Goal: Find specific page/section: Find specific page/section

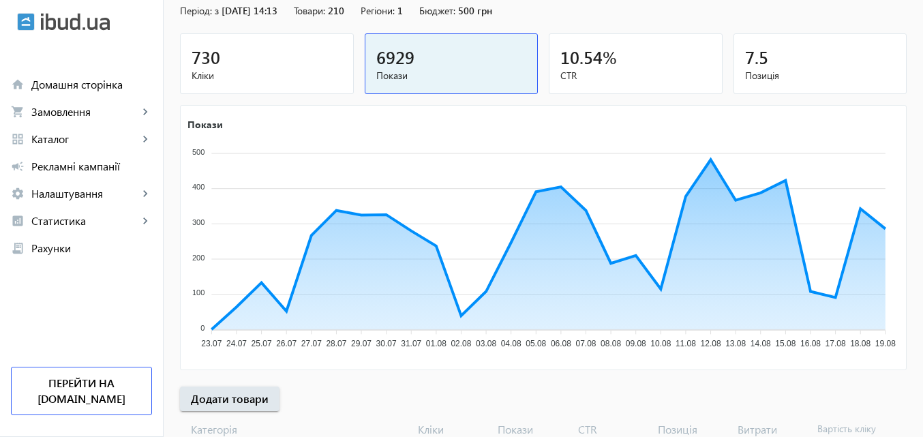
scroll to position [136, 0]
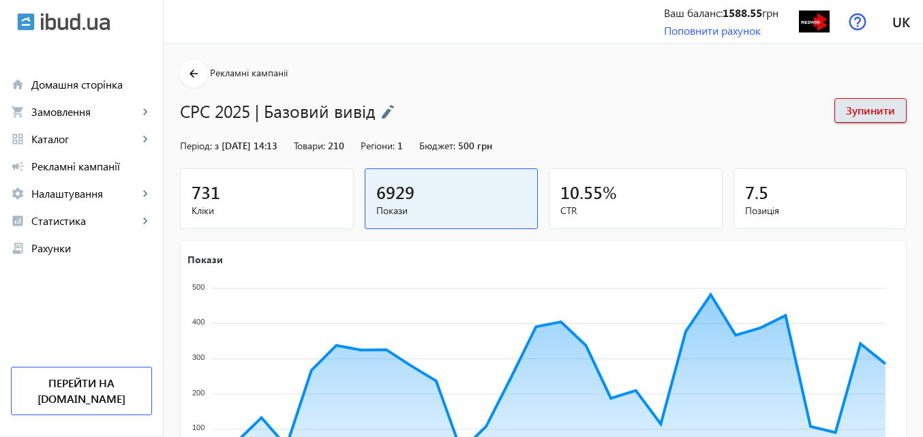
scroll to position [68, 0]
